Goal: Transaction & Acquisition: Download file/media

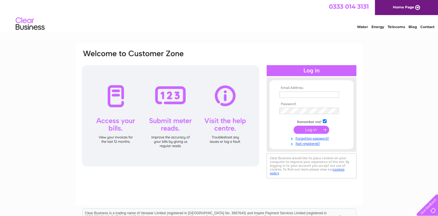
type input "tshibbert@outlook.com"
click at [112, 95] on div at bounding box center [170, 115] width 177 height 101
click at [313, 129] on input "submit" at bounding box center [312, 130] width 36 height 8
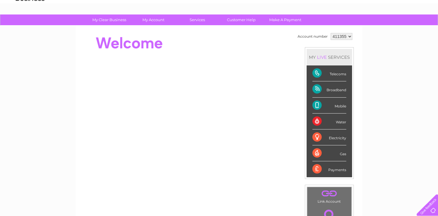
scroll to position [29, 0]
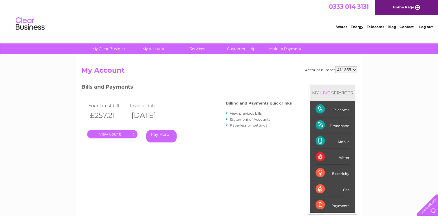
click at [107, 133] on link "." at bounding box center [112, 134] width 50 height 8
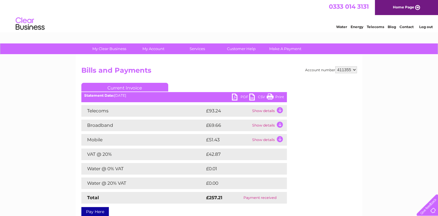
click at [252, 97] on link "CSV" at bounding box center [257, 98] width 17 height 8
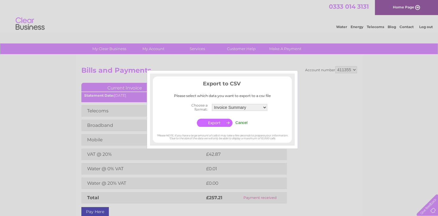
click at [310, 87] on div at bounding box center [219, 108] width 438 height 216
click at [242, 121] on input "Cancel" at bounding box center [241, 122] width 12 height 4
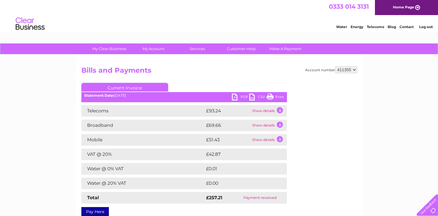
click at [235, 96] on link "PDF" at bounding box center [240, 98] width 17 height 8
